Goal: Task Accomplishment & Management: Use online tool/utility

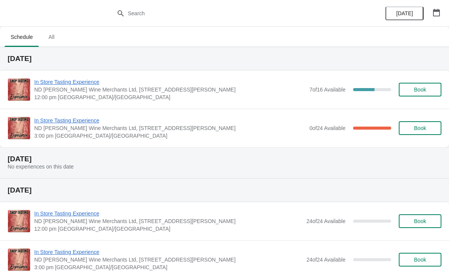
click at [98, 117] on span "In Store Tasting Experience" at bounding box center [170, 121] width 272 height 8
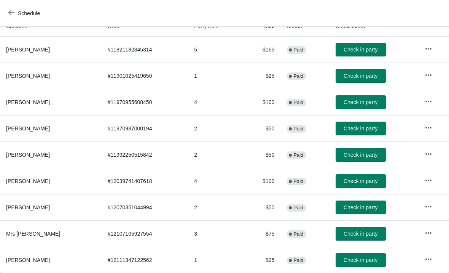
scroll to position [90, 0]
click at [424, 261] on button "button" at bounding box center [429, 259] width 14 height 14
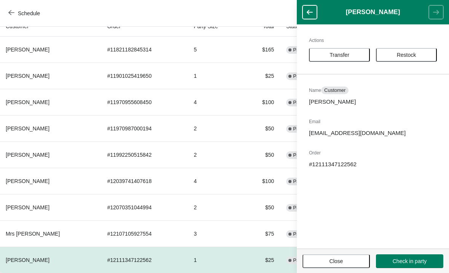
scroll to position [90, 0]
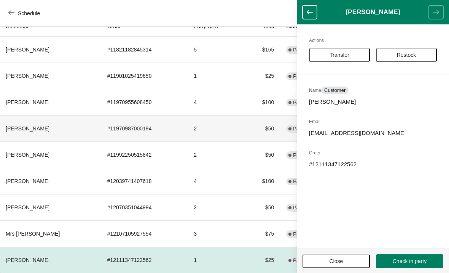
click at [224, 126] on td "2" at bounding box center [216, 128] width 56 height 26
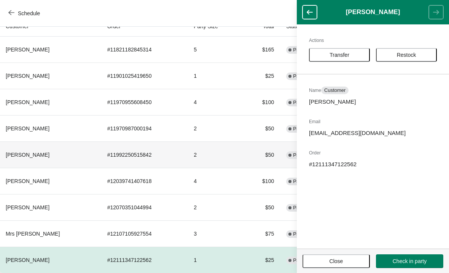
click at [232, 157] on td "2" at bounding box center [216, 154] width 56 height 26
click at [227, 211] on td "2" at bounding box center [216, 207] width 56 height 26
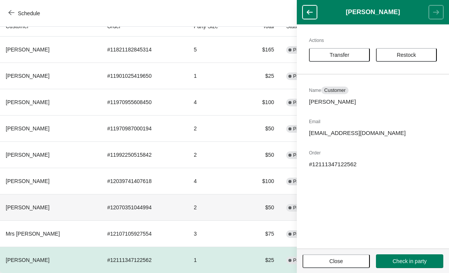
click at [323, 265] on button "Close" at bounding box center [336, 261] width 67 height 14
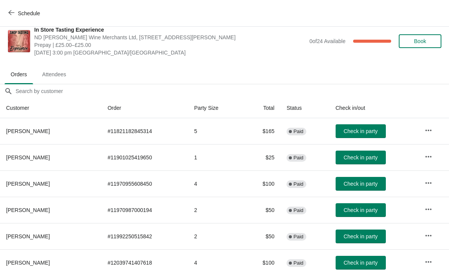
scroll to position [11, 0]
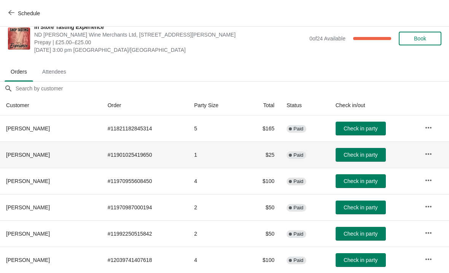
click at [34, 155] on span "[PERSON_NAME]" at bounding box center [28, 155] width 44 height 6
click at [435, 151] on button "button" at bounding box center [429, 154] width 14 height 14
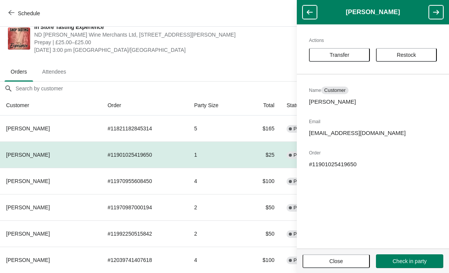
click at [230, 30] on span "In Store Tasting Experience" at bounding box center [170, 27] width 272 height 8
click at [327, 256] on button "Close" at bounding box center [336, 261] width 67 height 14
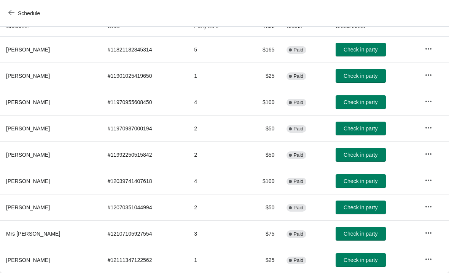
scroll to position [90, 0]
click at [426, 256] on icon "button" at bounding box center [429, 259] width 8 height 8
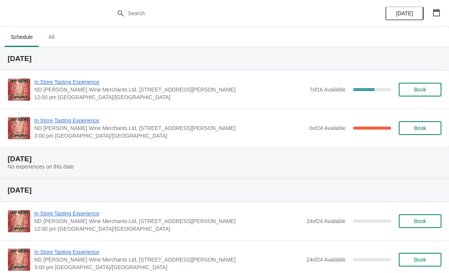
click at [65, 119] on span "In Store Tasting Experience" at bounding box center [170, 121] width 272 height 8
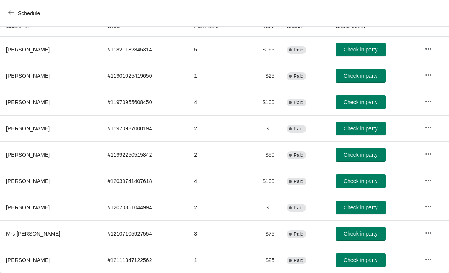
scroll to position [90, 0]
